Goal: Task Accomplishment & Management: Manage account settings

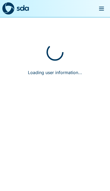
click at [76, 52] on div "Loading user information..." at bounding box center [55, 64] width 110 height 95
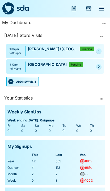
click at [23, 81] on button "ADD NEW VISIT" at bounding box center [22, 81] width 33 height 9
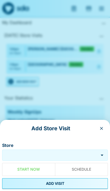
click at [65, 152] on input "Store" at bounding box center [50, 155] width 94 height 6
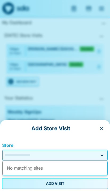
scroll to position [23, 0]
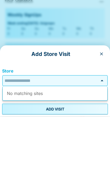
type input "*"
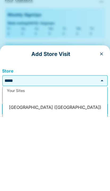
scroll to position [23, 0]
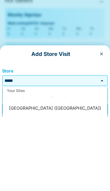
click at [18, 176] on li "[GEOGRAPHIC_DATA] ([GEOGRAPHIC_DATA])" at bounding box center [55, 182] width 105 height 13
type input "**********"
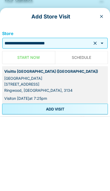
click at [19, 178] on button "ADD VISIT" at bounding box center [55, 183] width 106 height 11
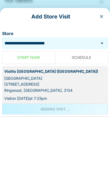
scroll to position [97, 0]
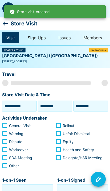
click at [4, 20] on icon at bounding box center [5, 23] width 6 height 6
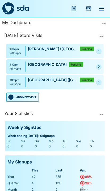
click at [21, 95] on button "ADD NEW VISIT" at bounding box center [22, 96] width 33 height 9
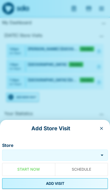
click at [68, 152] on input "Store" at bounding box center [50, 155] width 94 height 6
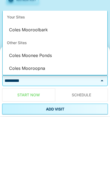
click at [12, 98] on li "Coles Mooroolbark" at bounding box center [55, 104] width 105 height 13
type input "**********"
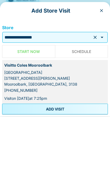
click at [20, 178] on button "ADD VISIT" at bounding box center [55, 183] width 106 height 11
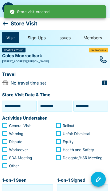
click at [4, 21] on icon at bounding box center [5, 23] width 6 height 6
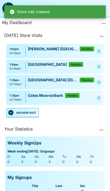
click at [23, 110] on button "ADD NEW VISIT" at bounding box center [22, 112] width 33 height 9
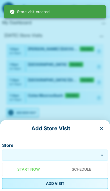
click at [72, 152] on input "Store" at bounding box center [50, 155] width 94 height 6
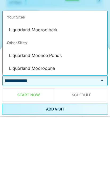
click at [15, 98] on li "Liquorland Mooroolbark" at bounding box center [55, 104] width 105 height 13
type input "**********"
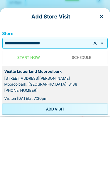
click at [29, 178] on button "ADD VISIT" at bounding box center [55, 183] width 106 height 11
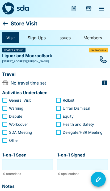
click at [5, 24] on icon at bounding box center [5, 23] width 6 height 6
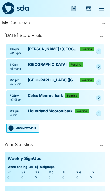
click at [99, 52] on icon "Pending" at bounding box center [99, 51] width 1 height 2
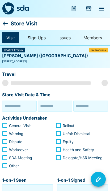
type input "**********"
type input "********"
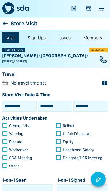
click at [47, 105] on input "********" at bounding box center [55, 106] width 32 height 8
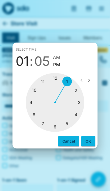
click at [41, 79] on div at bounding box center [55, 102] width 59 height 59
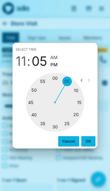
click at [56, 124] on div at bounding box center [55, 102] width 59 height 59
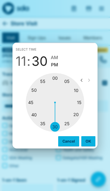
click at [51, 53] on div "Select time 11 : 30 AM PM" at bounding box center [55, 57] width 85 height 28
click at [93, 140] on button "OK" at bounding box center [89, 141] width 14 height 10
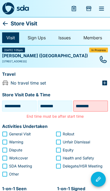
click at [50, 102] on input "********" at bounding box center [55, 106] width 32 height 8
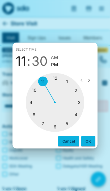
click at [52, 54] on span "AM" at bounding box center [54, 57] width 7 height 7
type input "********"
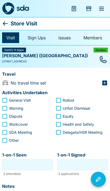
click at [4, 23] on icon at bounding box center [5, 23] width 5 height 4
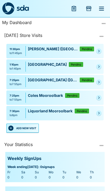
click at [101, 49] on link at bounding box center [99, 50] width 5 height 5
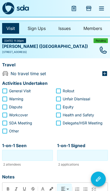
scroll to position [10, 0]
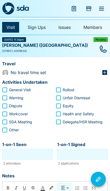
click at [102, 186] on button "Visit Actions" at bounding box center [98, 178] width 15 height 15
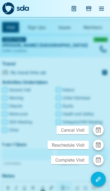
click at [88, 149] on span "Reschedule Visit" at bounding box center [68, 144] width 41 height 9
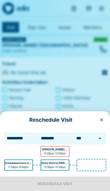
click at [103, 141] on icon "Open" at bounding box center [100, 138] width 6 height 6
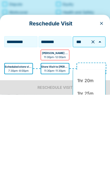
scroll to position [112, 0]
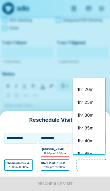
click at [91, 108] on li "1hr 30m" at bounding box center [89, 114] width 32 height 13
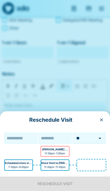
type input "**********"
type input "********"
type input "*******"
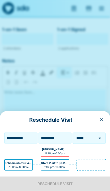
scroll to position [127, 0]
click at [93, 136] on div at bounding box center [97, 137] width 14 height 7
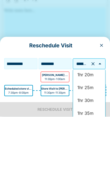
scroll to position [410, 0]
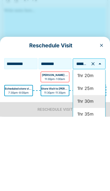
click at [80, 169] on li "1hr 30m" at bounding box center [89, 175] width 32 height 13
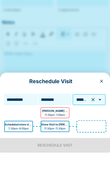
scroll to position [135, 0]
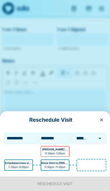
click at [88, 184] on div "**********" at bounding box center [55, 151] width 110 height 80
click at [91, 160] on div at bounding box center [91, 164] width 29 height 11
click at [17, 137] on input "**********" at bounding box center [21, 138] width 31 height 8
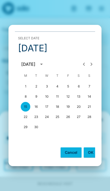
click at [26, 90] on button "1" at bounding box center [26, 86] width 10 height 10
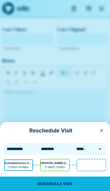
click at [15, 145] on input "**********" at bounding box center [21, 148] width 31 height 8
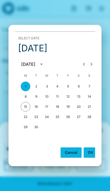
click at [24, 106] on button "15" at bounding box center [26, 107] width 10 height 10
type input "**********"
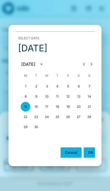
click at [91, 151] on button "OK" at bounding box center [91, 152] width 14 height 10
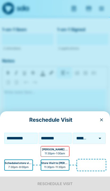
click at [46, 149] on p "[PERSON_NAME] ([GEOGRAPHIC_DATA])" at bounding box center [55, 149] width 26 height 4
click at [59, 152] on p "11:30pm - 1:00am" at bounding box center [55, 153] width 21 height 4
click at [89, 162] on div at bounding box center [91, 164] width 29 height 11
click at [89, 160] on div at bounding box center [91, 164] width 29 height 11
click at [89, 162] on div at bounding box center [91, 164] width 29 height 11
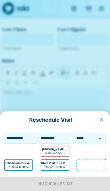
click at [88, 160] on div at bounding box center [91, 164] width 29 height 11
click at [89, 160] on div at bounding box center [91, 164] width 29 height 11
click at [86, 163] on div at bounding box center [91, 164] width 29 height 11
click at [88, 165] on div at bounding box center [91, 164] width 29 height 11
click at [78, 185] on div "**********" at bounding box center [55, 151] width 110 height 80
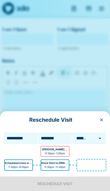
click at [78, 181] on div "**********" at bounding box center [55, 151] width 110 height 80
click at [101, 120] on icon "button" at bounding box center [102, 119] width 4 height 4
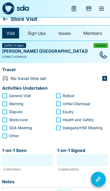
scroll to position [0, 0]
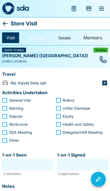
click at [37, 36] on link "Sign Ups" at bounding box center [36, 37] width 27 height 11
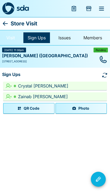
click at [10, 39] on link "Visit" at bounding box center [10, 37] width 17 height 11
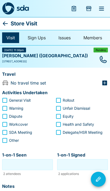
click at [15, 51] on span "[DATE] 11:30pm" at bounding box center [14, 50] width 20 height 3
click at [10, 50] on span "[DATE] 11:30pm" at bounding box center [14, 50] width 20 height 3
click at [9, 42] on link "Visit" at bounding box center [10, 37] width 17 height 11
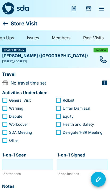
scroll to position [0, 33]
click at [61, 37] on link "Members" at bounding box center [61, 37] width 27 height 11
click at [15, 49] on span "[DATE] 11:30pm" at bounding box center [14, 50] width 20 height 3
click at [4, 21] on icon at bounding box center [5, 23] width 6 height 6
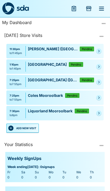
click at [13, 48] on div "11:30pm" at bounding box center [16, 49] width 13 height 4
click at [10, 47] on div "11:30pm" at bounding box center [16, 49] width 13 height 4
click at [11, 44] on div "11:30pm to 11:45pm [PERSON_NAME] ([GEOGRAPHIC_DATA]) Pending" at bounding box center [55, 51] width 98 height 14
click at [99, 49] on link at bounding box center [99, 50] width 5 height 5
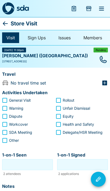
click at [46, 161] on input "1-on-1 Seen" at bounding box center [27, 164] width 48 height 8
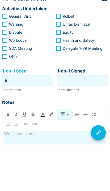
type input "*"
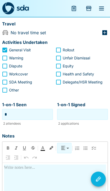
click at [94, 110] on input "1-on-1 Signed" at bounding box center [83, 114] width 48 height 8
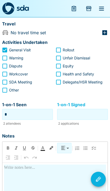
scroll to position [50, 0]
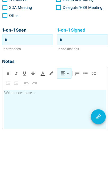
type input "*"
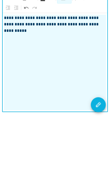
scroll to position [135, 0]
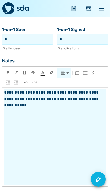
click at [101, 174] on button "Visit Actions" at bounding box center [98, 178] width 15 height 15
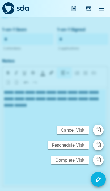
click at [81, 144] on span "Reschedule Visit" at bounding box center [68, 144] width 41 height 9
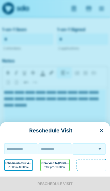
type input "**"
type input "**********"
type input "********"
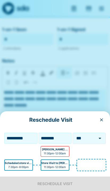
click at [100, 138] on icon "Open" at bounding box center [100, 137] width 3 height 1
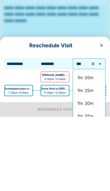
scroll to position [408, 0]
click at [89, 171] on li "1hr 30m" at bounding box center [89, 177] width 32 height 13
type input "*******"
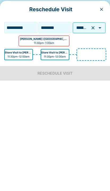
click at [96, 111] on div "**********" at bounding box center [55, 151] width 110 height 80
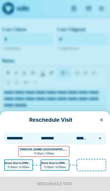
click at [55, 149] on p "[PERSON_NAME] ([GEOGRAPHIC_DATA])" at bounding box center [44, 149] width 48 height 4
click at [103, 118] on icon "button" at bounding box center [102, 119] width 4 height 4
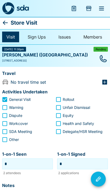
scroll to position [0, 0]
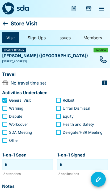
click at [3, 24] on icon at bounding box center [5, 23] width 6 height 6
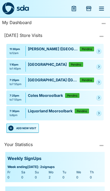
click at [104, 35] on icon "button" at bounding box center [102, 36] width 4 height 4
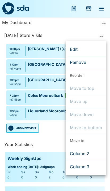
click at [96, 63] on span "Remove" at bounding box center [86, 62] width 32 height 6
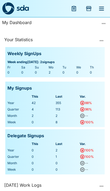
click at [106, 38] on div at bounding box center [102, 40] width 9 height 9
click at [105, 41] on button "button" at bounding box center [102, 40] width 9 height 9
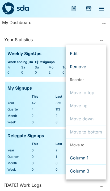
click at [106, 18] on div at bounding box center [55, 95] width 110 height 191
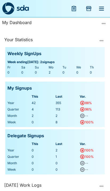
click at [106, 21] on button "more" at bounding box center [104, 23] width 9 height 9
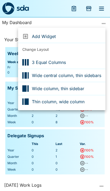
click at [90, 60] on span "3 Equal Columns" at bounding box center [67, 62] width 70 height 6
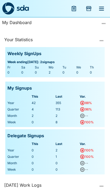
click at [105, 41] on button "button" at bounding box center [102, 40] width 9 height 9
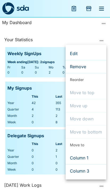
click at [106, 23] on div at bounding box center [55, 95] width 110 height 191
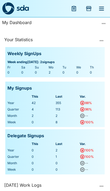
click at [107, 23] on button "more" at bounding box center [104, 23] width 9 height 9
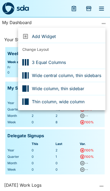
click at [95, 73] on span "Wide central column, thin sidebars" at bounding box center [67, 75] width 70 height 6
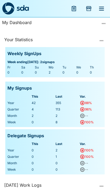
click at [106, 18] on div "My Dashboard Your Statistics Weekly SignUps Week ending [DATE] : 2 signups Fr S…" at bounding box center [55, 103] width 110 height 173
click at [107, 21] on button "more" at bounding box center [104, 23] width 9 height 9
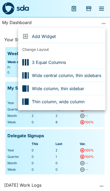
click at [104, 127] on div at bounding box center [55, 95] width 110 height 191
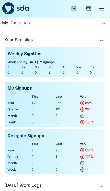
click at [95, 127] on div "Delegate Signups This Last Var. Year 0 2 100% Quarter 0 1 100% Month 0 0 -- Wee…" at bounding box center [55, 151] width 100 height 48
click at [103, 37] on button "button" at bounding box center [102, 40] width 9 height 9
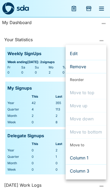
click at [76, 66] on span "Remove" at bounding box center [86, 66] width 32 height 6
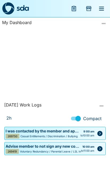
click at [105, 110] on button "button" at bounding box center [102, 105] width 9 height 9
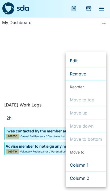
click at [29, 74] on div at bounding box center [55, 95] width 110 height 191
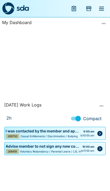
click at [106, 5] on button "menu" at bounding box center [102, 8] width 13 height 13
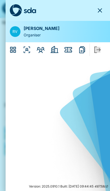
click at [82, 51] on icon "Reports" at bounding box center [82, 49] width 9 height 9
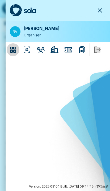
click at [10, 49] on icon "Dashboard" at bounding box center [13, 49] width 9 height 9
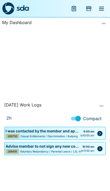
click at [102, 22] on icon "more" at bounding box center [104, 23] width 4 height 4
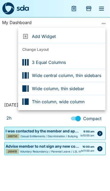
click at [29, 33] on div at bounding box center [27, 36] width 10 height 6
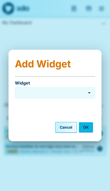
click at [89, 90] on icon "Open" at bounding box center [89, 92] width 6 height 6
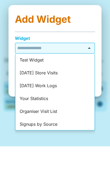
click at [26, 111] on li "[DATE] Store Visits" at bounding box center [55, 117] width 80 height 13
type input "**********"
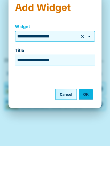
click at [89, 134] on button "OK" at bounding box center [86, 139] width 14 height 10
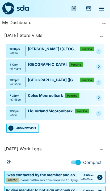
click at [100, 34] on button "button" at bounding box center [102, 36] width 9 height 9
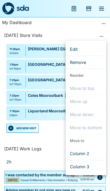
click at [107, 24] on div at bounding box center [55, 95] width 110 height 191
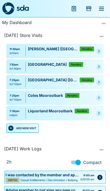
click at [106, 22] on icon "more" at bounding box center [104, 23] width 4 height 4
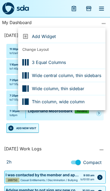
click at [35, 33] on li "Add Widget" at bounding box center [62, 36] width 88 height 13
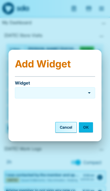
click at [93, 88] on div "Widget" at bounding box center [55, 92] width 81 height 11
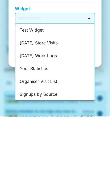
scroll to position [5, 0]
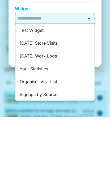
click at [29, 162] on li "Signups by Source" at bounding box center [55, 168] width 80 height 13
type input "**********"
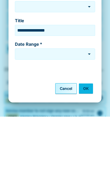
type input "**********"
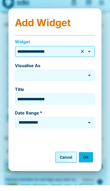
scroll to position [0, 0]
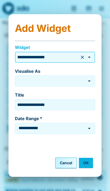
click at [94, 74] on div "Visualise As Visualise As" at bounding box center [55, 76] width 81 height 22
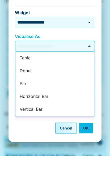
click at [20, 112] on li "Pie" at bounding box center [55, 118] width 80 height 13
type input "***"
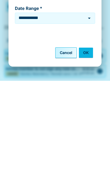
click at [92, 157] on button "OK" at bounding box center [86, 162] width 14 height 10
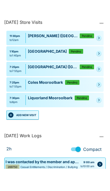
scroll to position [110, 0]
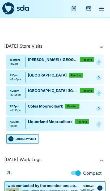
click at [98, 62] on icon "Pending" at bounding box center [99, 61] width 3 height 3
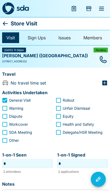
click at [100, 183] on button "Visit Actions" at bounding box center [98, 178] width 15 height 15
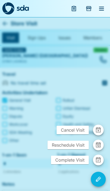
click at [99, 142] on icon "button" at bounding box center [99, 144] width 6 height 6
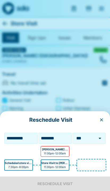
click at [100, 137] on icon "Open" at bounding box center [100, 138] width 6 height 6
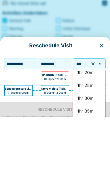
scroll to position [413, 0]
click at [88, 167] on li "1hr 30m" at bounding box center [89, 173] width 32 height 13
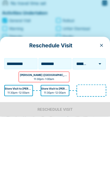
scroll to position [80, 0]
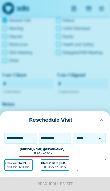
click at [60, 167] on p "11:30pm - 12:00am" at bounding box center [55, 167] width 22 height 4
click at [61, 162] on p "Store Visit to [PERSON_NAME] ([GEOGRAPHIC_DATA])" at bounding box center [55, 163] width 28 height 4
click at [58, 135] on input "********" at bounding box center [55, 138] width 31 height 8
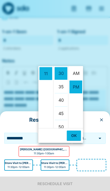
scroll to position [0, 0]
click at [74, 67] on li "AM" at bounding box center [76, 73] width 13 height 13
type input "********"
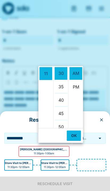
click at [78, 130] on button "OK" at bounding box center [74, 135] width 14 height 10
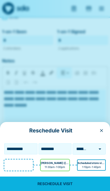
click at [71, 183] on button "RESCHEDULE VISIT" at bounding box center [55, 183] width 110 height 14
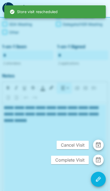
click at [81, 157] on span "Complete Visit" at bounding box center [70, 159] width 38 height 9
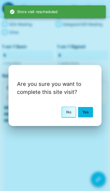
click at [88, 114] on button "Yes" at bounding box center [85, 112] width 15 height 10
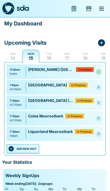
click at [99, 86] on icon "Pending" at bounding box center [98, 86] width 3 height 3
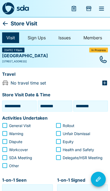
click at [4, 21] on icon at bounding box center [5, 23] width 6 height 6
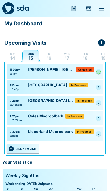
click at [101, 86] on link at bounding box center [98, 86] width 5 height 5
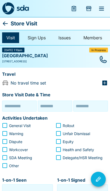
type input "**********"
type input "********"
click at [45, 102] on input "********" at bounding box center [55, 106] width 32 height 8
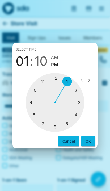
click at [66, 81] on div at bounding box center [55, 102] width 59 height 59
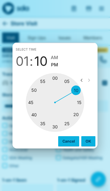
click at [55, 77] on div at bounding box center [55, 102] width 59 height 59
type input "********"
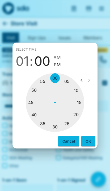
click at [88, 138] on button "OK" at bounding box center [89, 141] width 14 height 10
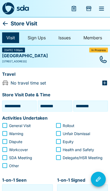
click at [81, 106] on input "********" at bounding box center [91, 106] width 32 height 8
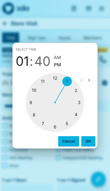
click at [67, 82] on div at bounding box center [55, 102] width 59 height 59
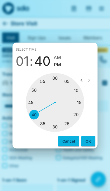
click at [30, 101] on div at bounding box center [55, 102] width 59 height 59
type input "********"
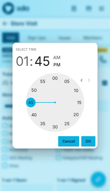
click at [87, 138] on button "OK" at bounding box center [89, 141] width 14 height 10
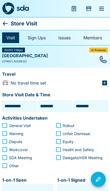
click at [4, 118] on p "Activities Undertaken" at bounding box center [25, 117] width 46 height 7
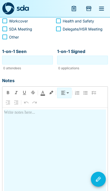
click at [22, 57] on input "1-on-1 Seen" at bounding box center [27, 60] width 48 height 6
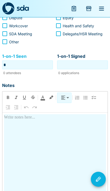
type input "*"
click at [21, 123] on div at bounding box center [55, 161] width 102 height 95
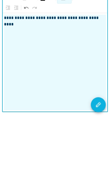
scroll to position [136, 0]
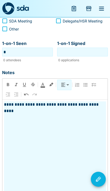
click at [95, 186] on button "Visit Actions" at bounding box center [98, 178] width 15 height 15
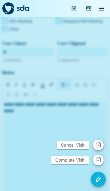
click at [78, 164] on span "Complete Visit" at bounding box center [70, 159] width 38 height 9
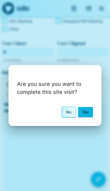
click at [85, 117] on button "Yes" at bounding box center [85, 112] width 15 height 10
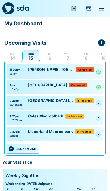
click at [23, 150] on button "ADD NEW VISIT" at bounding box center [23, 148] width 33 height 9
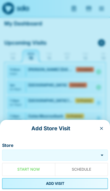
click at [70, 150] on div "Store" at bounding box center [55, 154] width 106 height 11
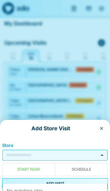
scroll to position [22, 0]
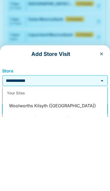
click at [31, 174] on li "Woolworths Kilsyth (Churinga Village)" at bounding box center [55, 180] width 105 height 13
type input "**********"
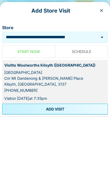
scroll to position [97, 0]
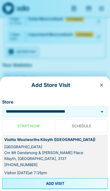
click at [76, 180] on button "ADD VISIT" at bounding box center [55, 183] width 106 height 11
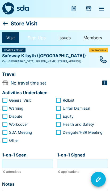
click at [33, 35] on link "Sign Ups" at bounding box center [36, 37] width 27 height 11
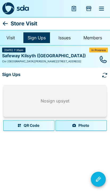
click at [88, 126] on button "Photo" at bounding box center [82, 125] width 52 height 11
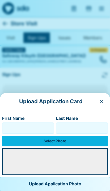
click at [73, 142] on label "Select Photo" at bounding box center [55, 141] width 106 height 10
click at [0, 0] on input "Select Photo" at bounding box center [0, 0] width 0 height 0
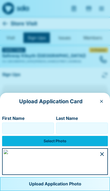
click at [18, 124] on input "First Name" at bounding box center [28, 128] width 47 height 9
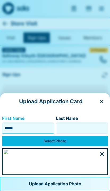
type input "*****"
click at [88, 124] on input "Last Name" at bounding box center [82, 128] width 47 height 9
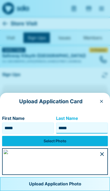
type input "*****"
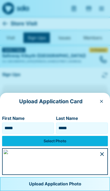
scroll to position [38, 0]
click at [74, 183] on button "Upload Application Photo" at bounding box center [55, 184] width 110 height 14
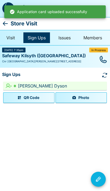
click at [5, 25] on icon at bounding box center [5, 23] width 5 height 4
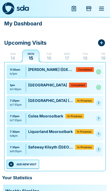
click at [99, 101] on link at bounding box center [98, 102] width 5 height 5
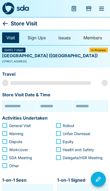
type input "**********"
type input "********"
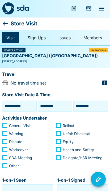
click at [46, 104] on input "********" at bounding box center [55, 106] width 32 height 8
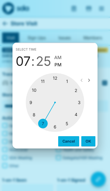
click at [66, 82] on div at bounding box center [55, 102] width 59 height 59
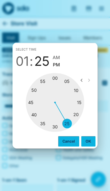
click at [30, 102] on div at bounding box center [55, 102] width 59 height 59
type input "********"
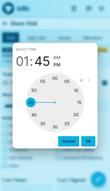
click at [87, 136] on button "OK" at bounding box center [89, 141] width 14 height 10
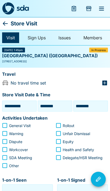
click at [93, 106] on input "********" at bounding box center [91, 106] width 32 height 8
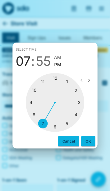
click at [65, 80] on div at bounding box center [55, 102] width 59 height 59
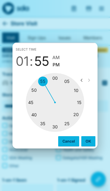
click at [24, 60] on span "01" at bounding box center [22, 61] width 13 height 15
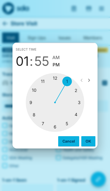
click at [80, 88] on div at bounding box center [55, 102] width 59 height 59
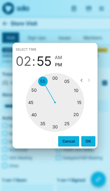
click at [81, 113] on div at bounding box center [55, 102] width 59 height 59
type input "********"
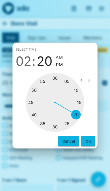
click at [88, 139] on button "OK" at bounding box center [89, 141] width 14 height 10
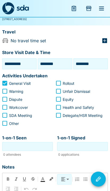
scroll to position [42, 0]
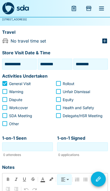
click at [15, 144] on input "1-on-1 Seen" at bounding box center [27, 147] width 48 height 6
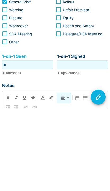
type input "*"
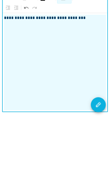
scroll to position [136, 0]
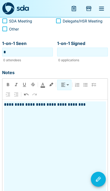
click at [98, 186] on button "Visit Actions" at bounding box center [98, 178] width 15 height 15
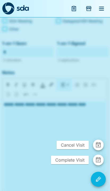
click at [81, 164] on span "Complete Visit" at bounding box center [70, 159] width 38 height 9
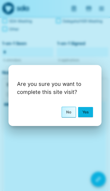
click at [86, 117] on button "Yes" at bounding box center [85, 112] width 15 height 10
